Goal: Check status: Check status

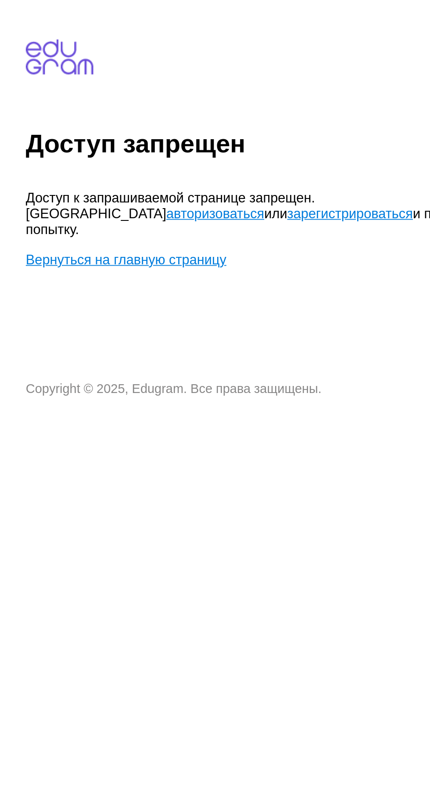
click at [166, 126] on link "авторизоваться" at bounding box center [193, 123] width 54 height 8
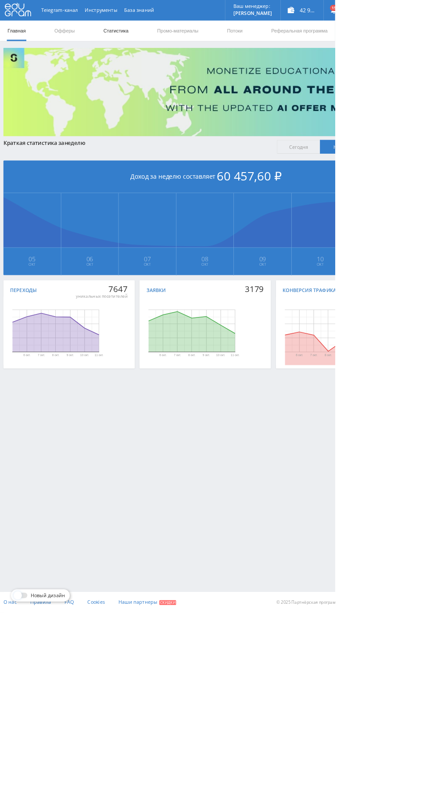
click at [149, 39] on link "Статистика" at bounding box center [149, 39] width 34 height 26
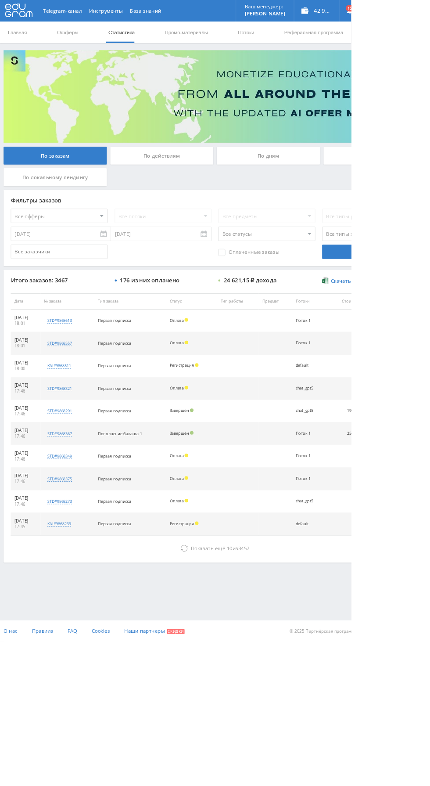
click at [336, 200] on div "По дням" at bounding box center [329, 191] width 126 height 22
click at [0, 0] on input "По дням" at bounding box center [0, 0] width 0 height 0
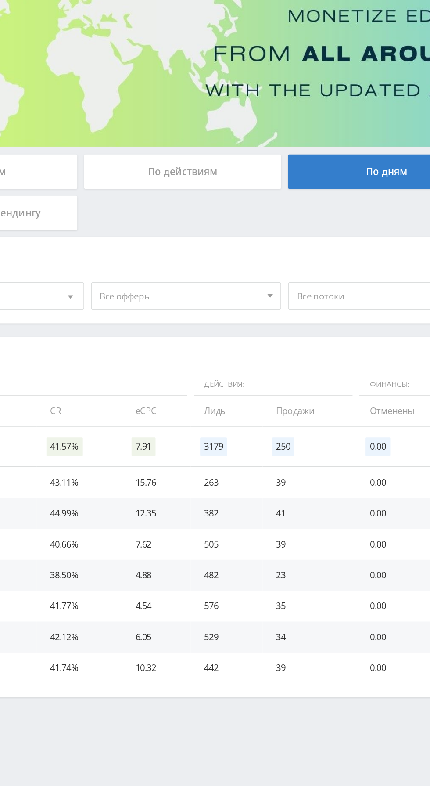
click at [220, 272] on span "Все офферы" at bounding box center [196, 270] width 103 height 17
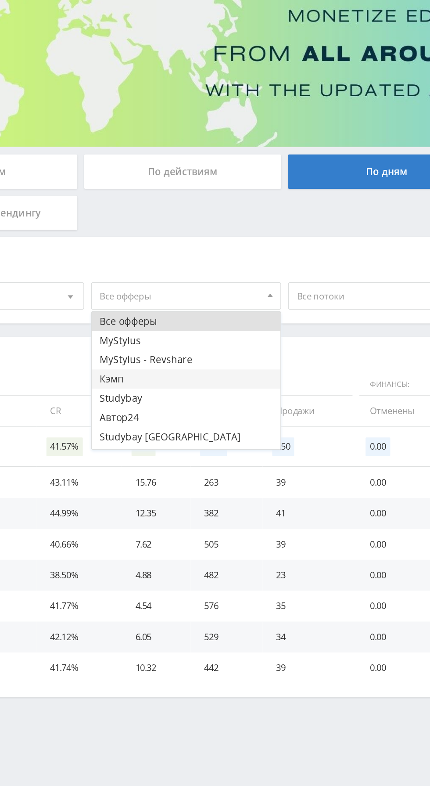
click at [201, 326] on button "Кэмп" at bounding box center [200, 323] width 121 height 12
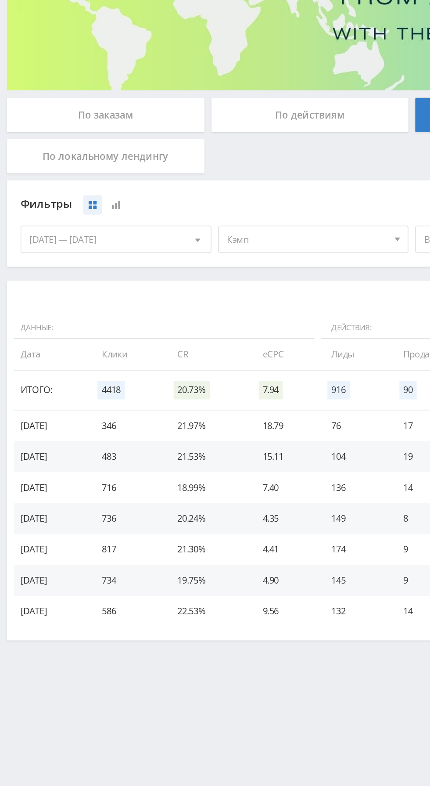
click at [205, 270] on span "Кэмп" at bounding box center [196, 270] width 103 height 17
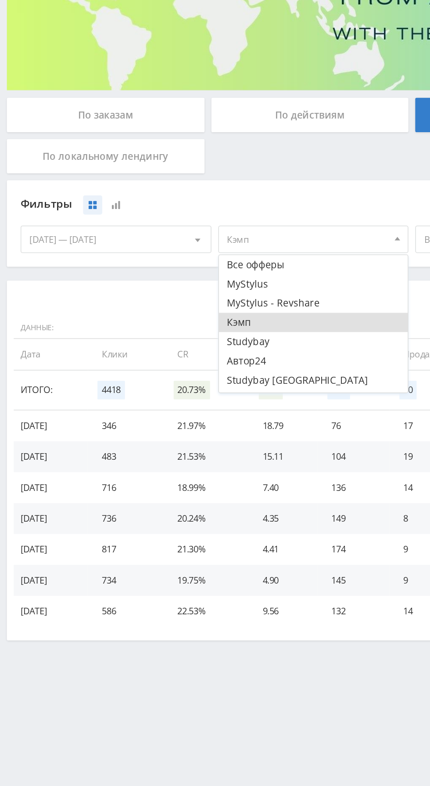
scroll to position [23, 0]
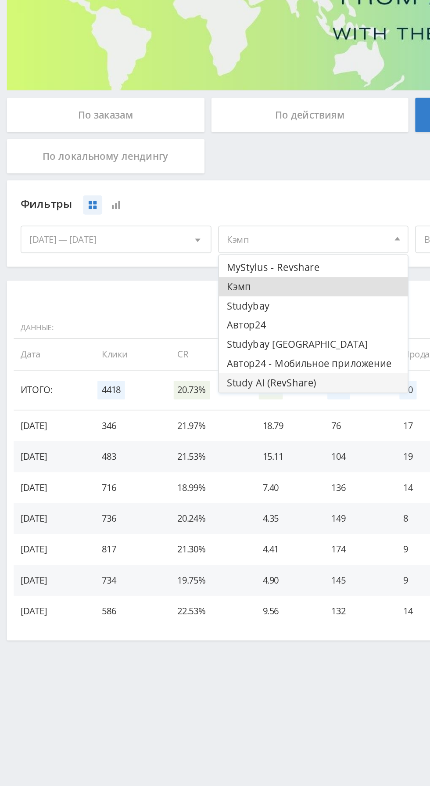
click at [184, 364] on button "Study AI (RevShare)" at bounding box center [200, 362] width 121 height 12
click at [198, 296] on button "Кэмп" at bounding box center [200, 300] width 121 height 12
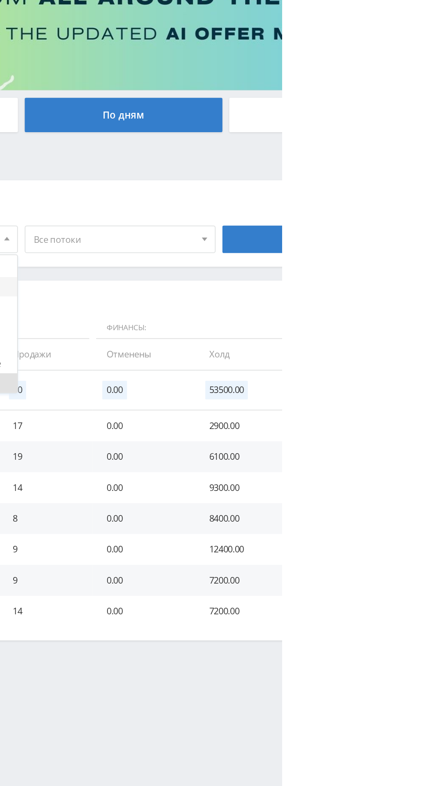
scroll to position [0, 0]
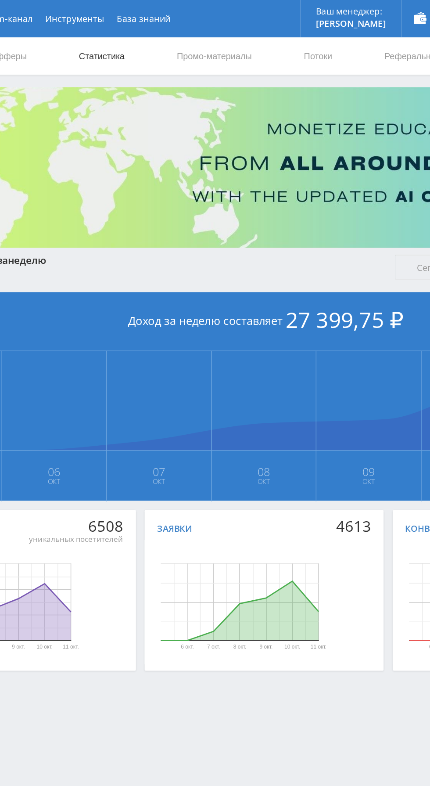
click at [162, 35] on link "Статистика" at bounding box center [149, 39] width 34 height 26
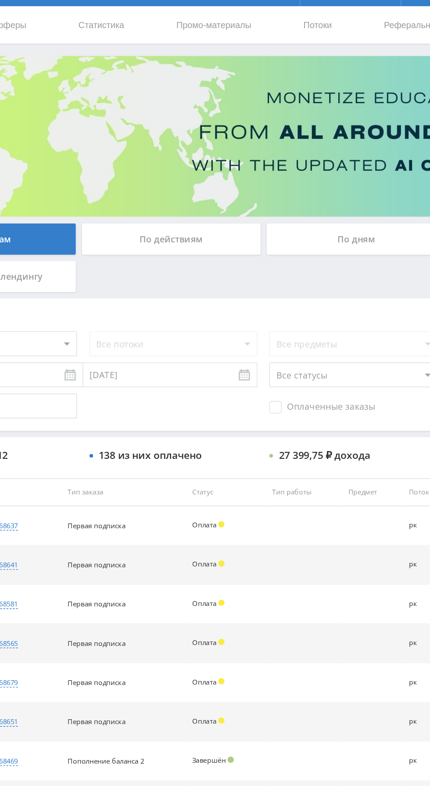
click at [320, 188] on div "По дням" at bounding box center [329, 191] width 126 height 22
click at [0, 0] on input "По дням" at bounding box center [0, 0] width 0 height 0
